Goal: Task Accomplishment & Management: Use online tool/utility

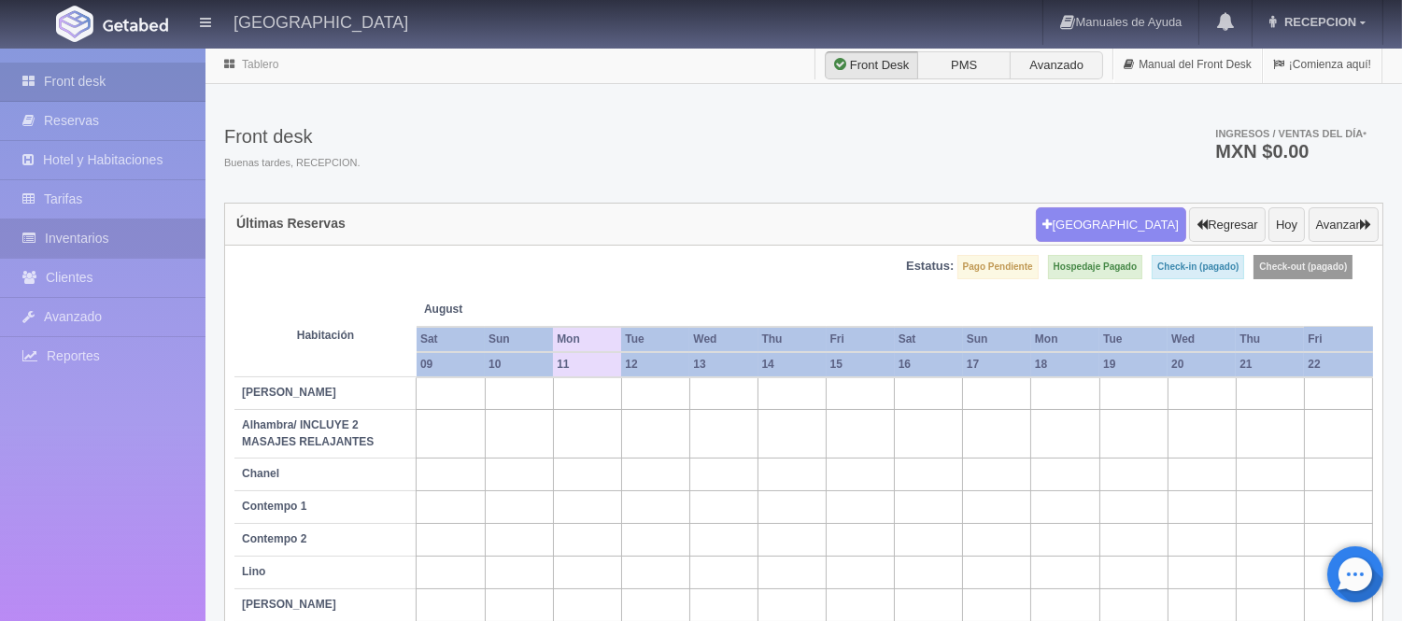
click at [66, 228] on link "Inventarios" at bounding box center [103, 239] width 206 height 38
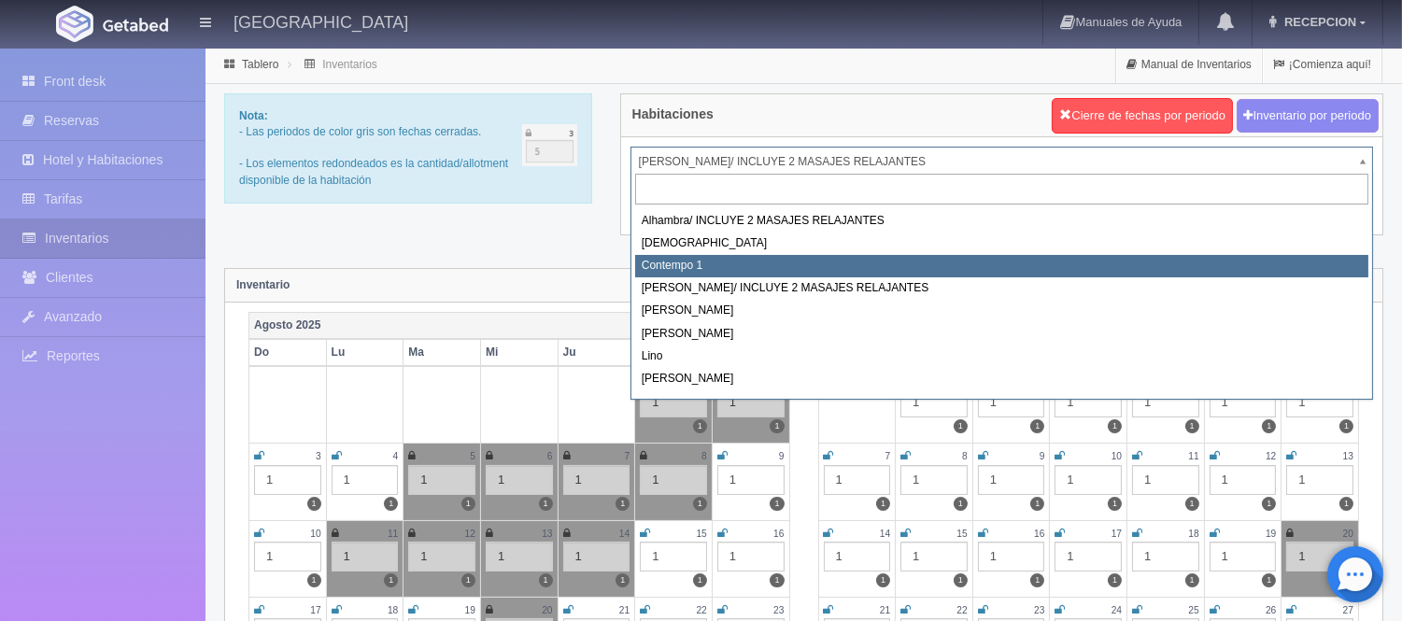
scroll to position [106, 0]
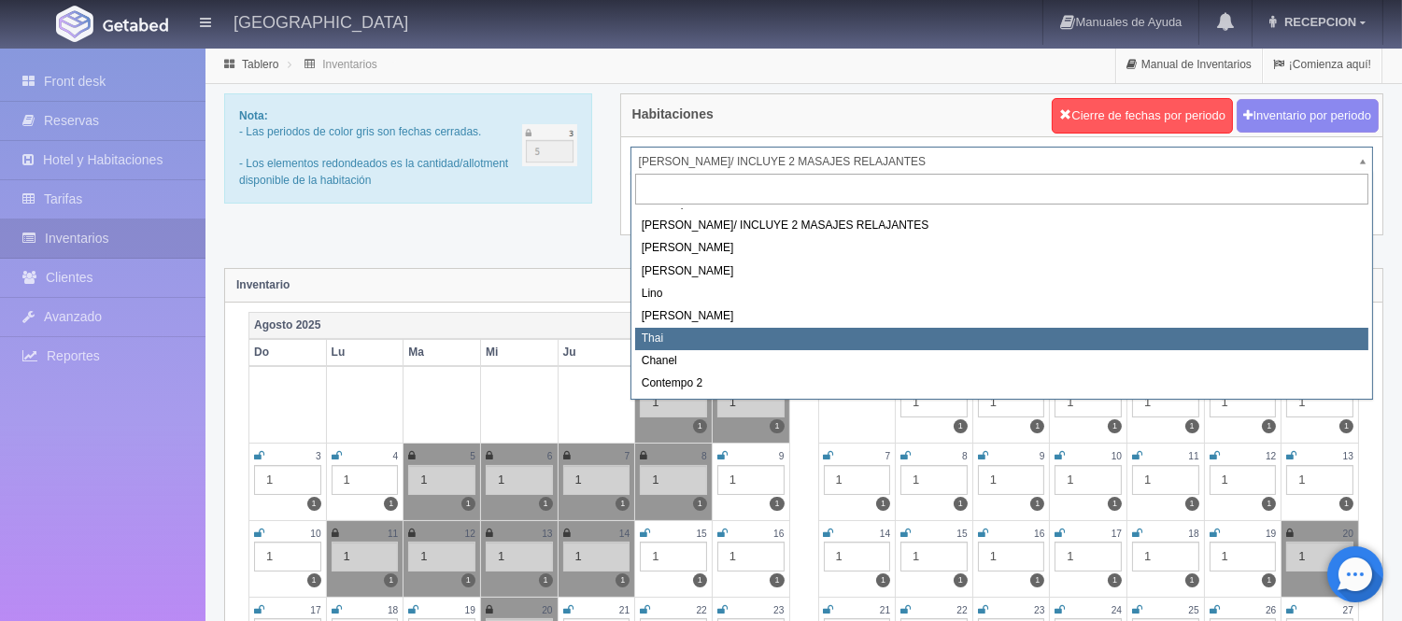
select select "727"
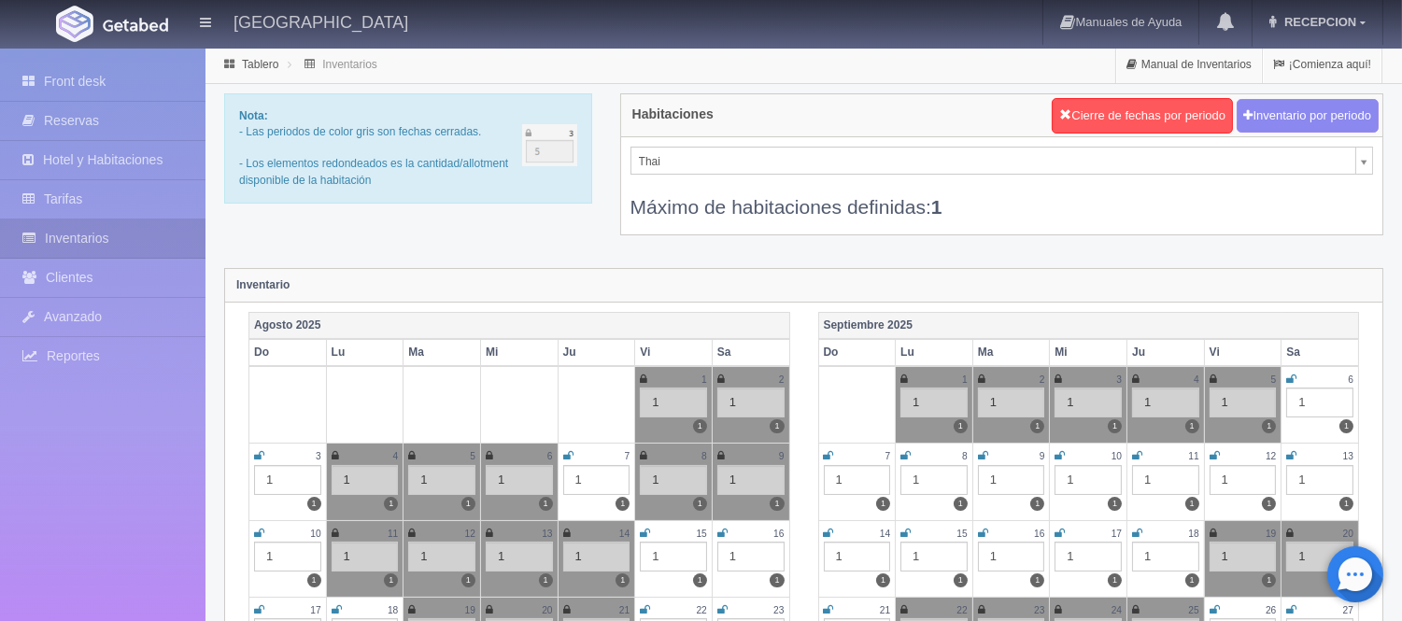
scroll to position [52, 0]
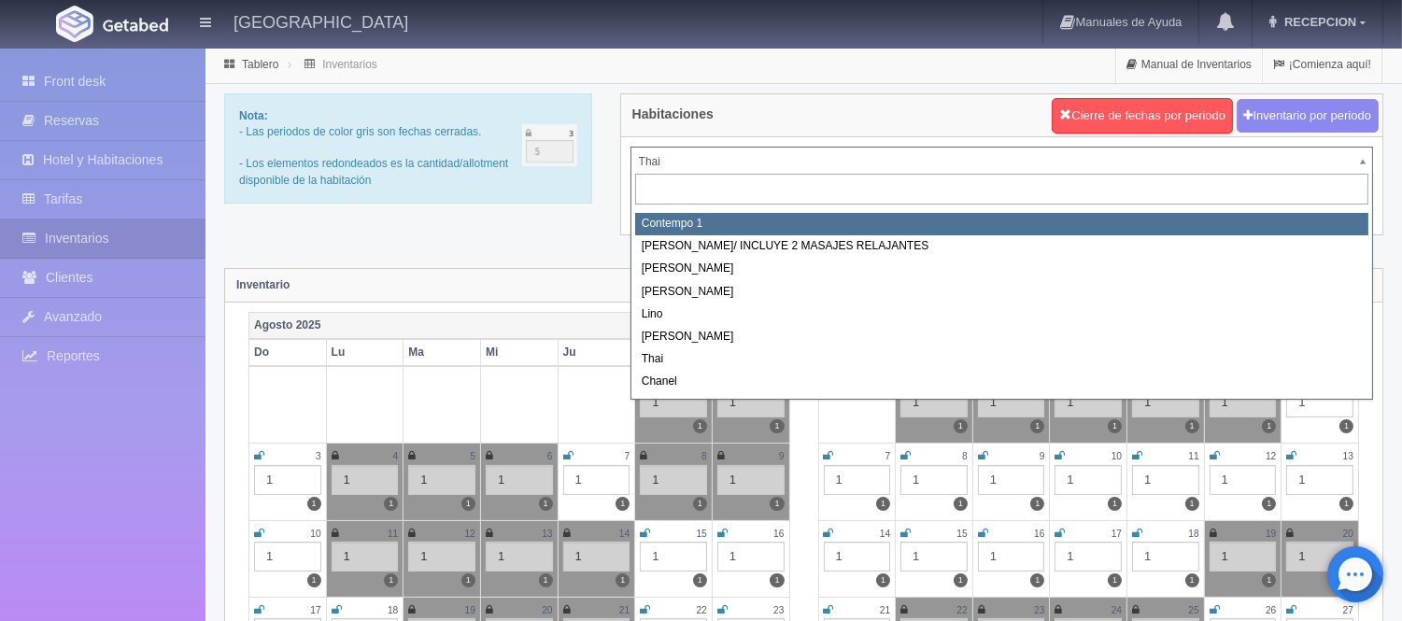
scroll to position [106, 0]
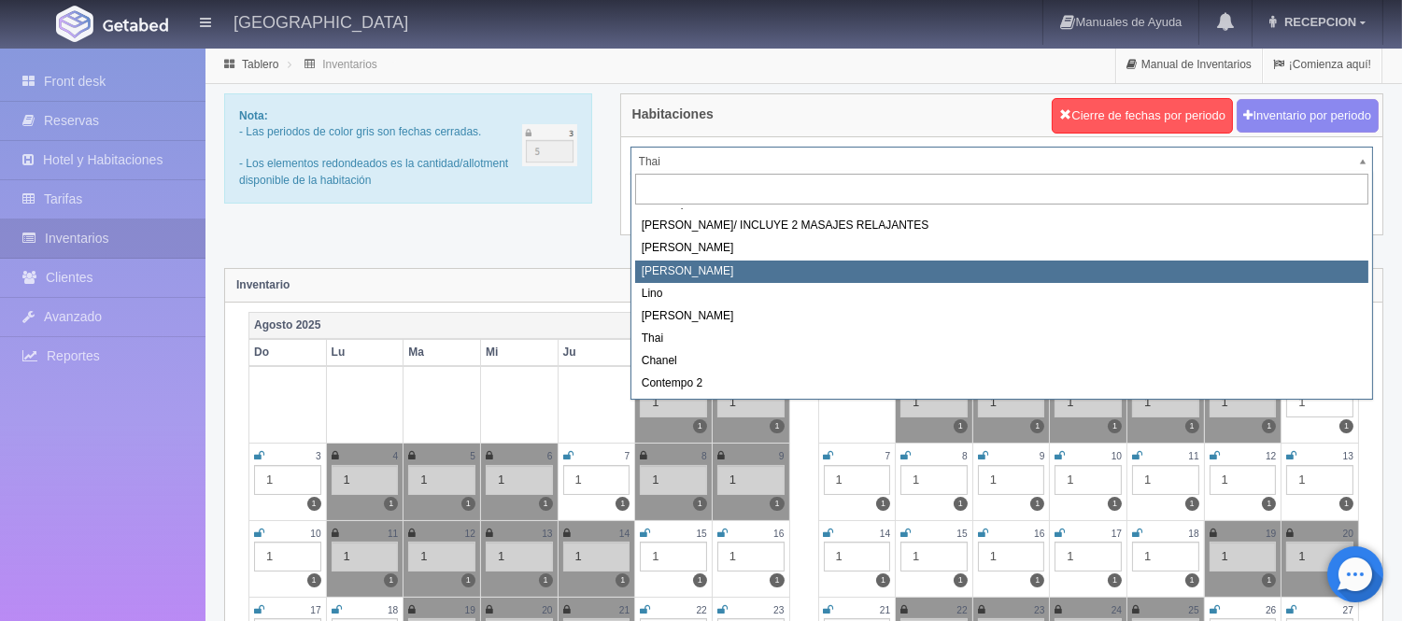
select select "724"
